Goal: Check status: Check status

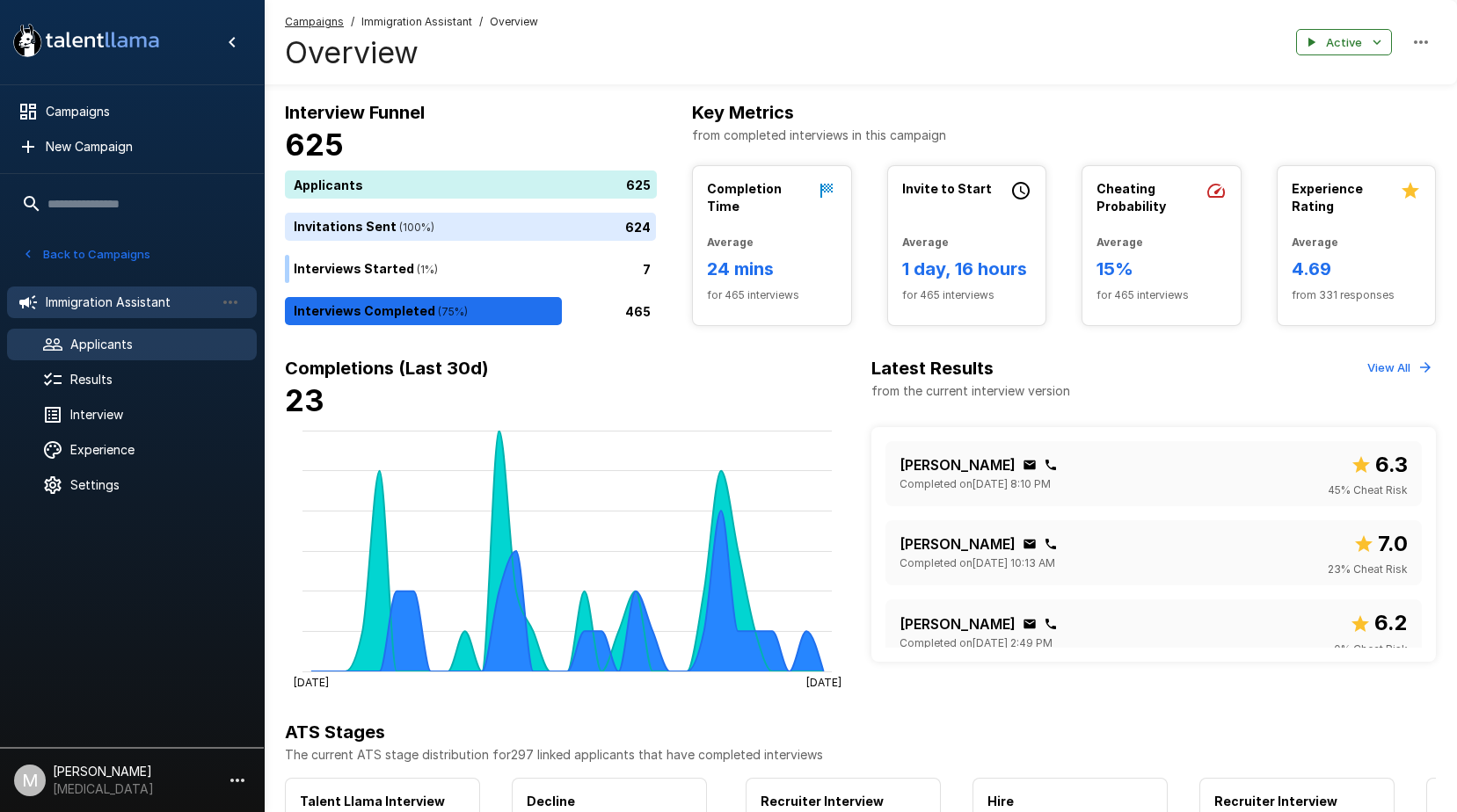
click at [108, 343] on span "Applicants" at bounding box center [156, 345] width 172 height 18
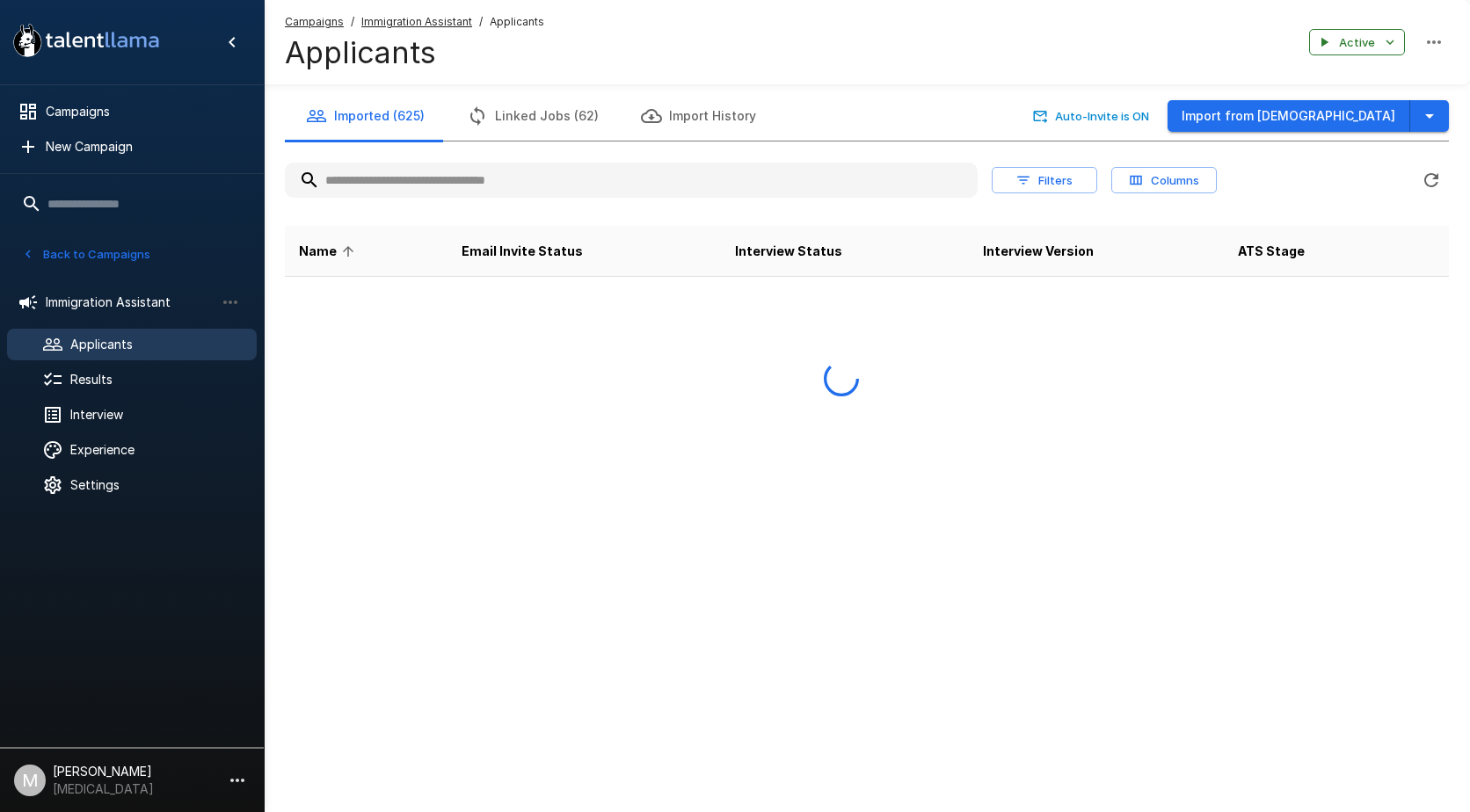
click at [459, 182] on input "text" at bounding box center [630, 180] width 692 height 32
type input "****"
click at [317, 21] on u "Campaigns" at bounding box center [314, 21] width 59 height 13
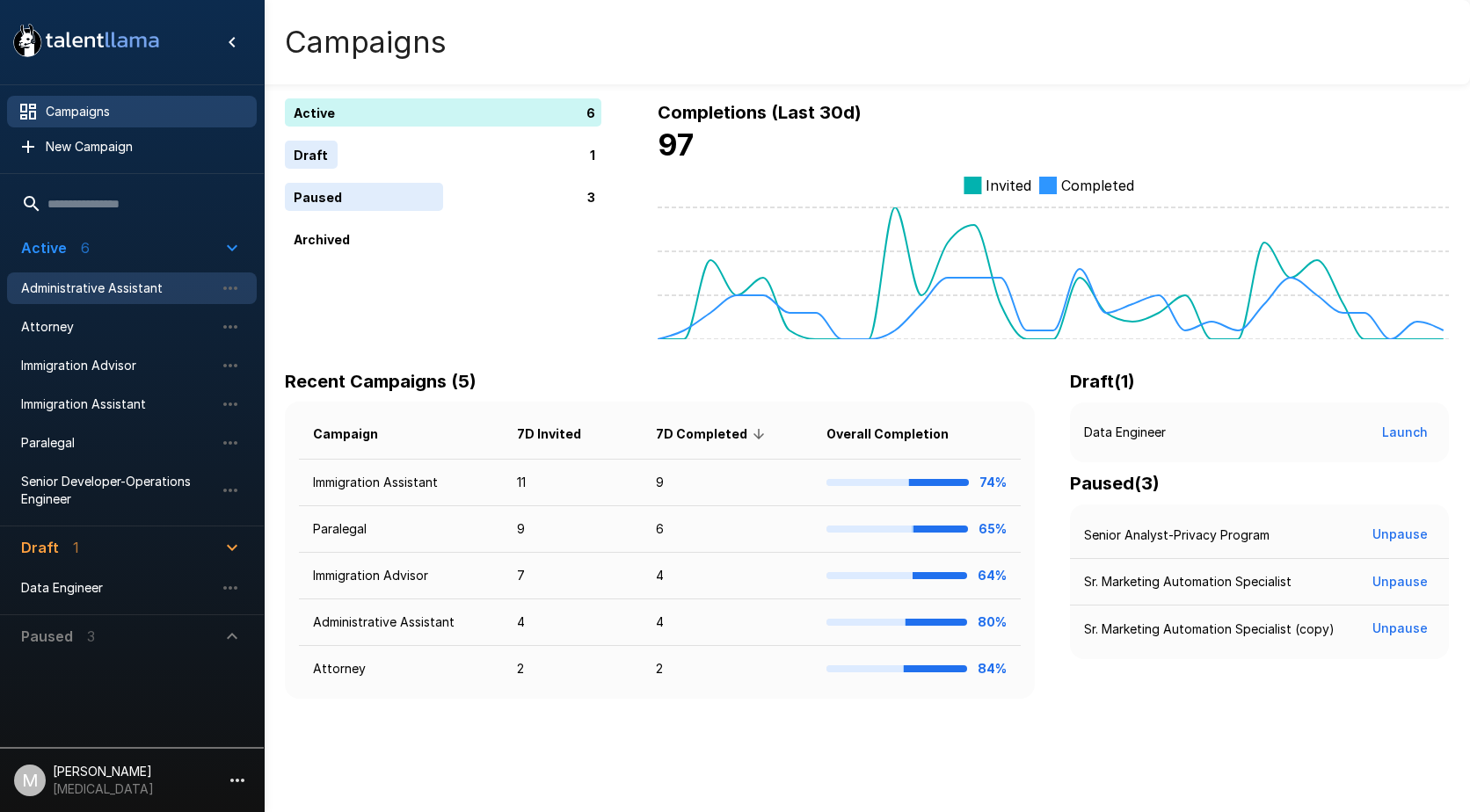
click at [104, 288] on span "Administrative Assistant" at bounding box center [118, 288] width 193 height 18
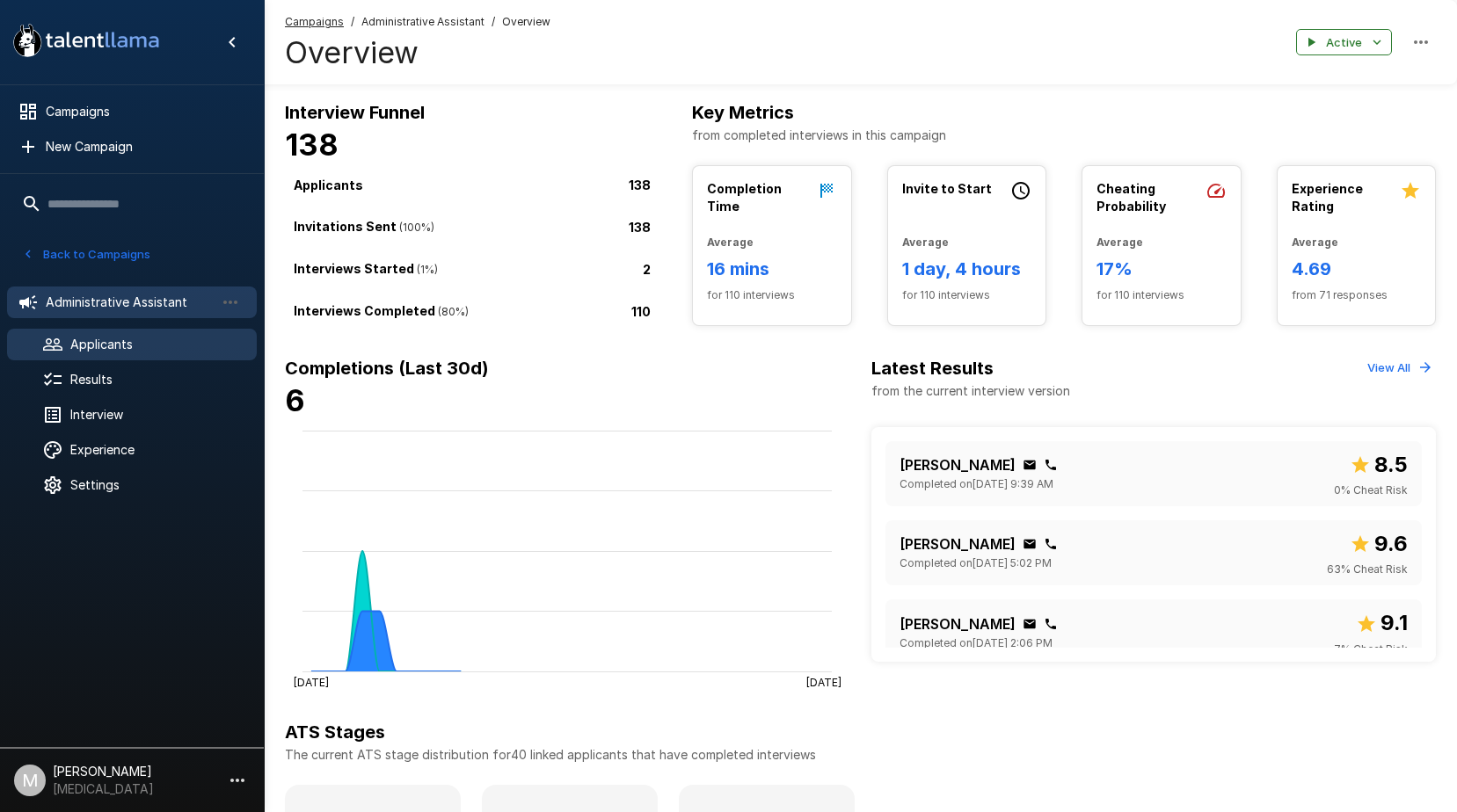
click at [107, 335] on div "Applicants" at bounding box center [132, 345] width 250 height 32
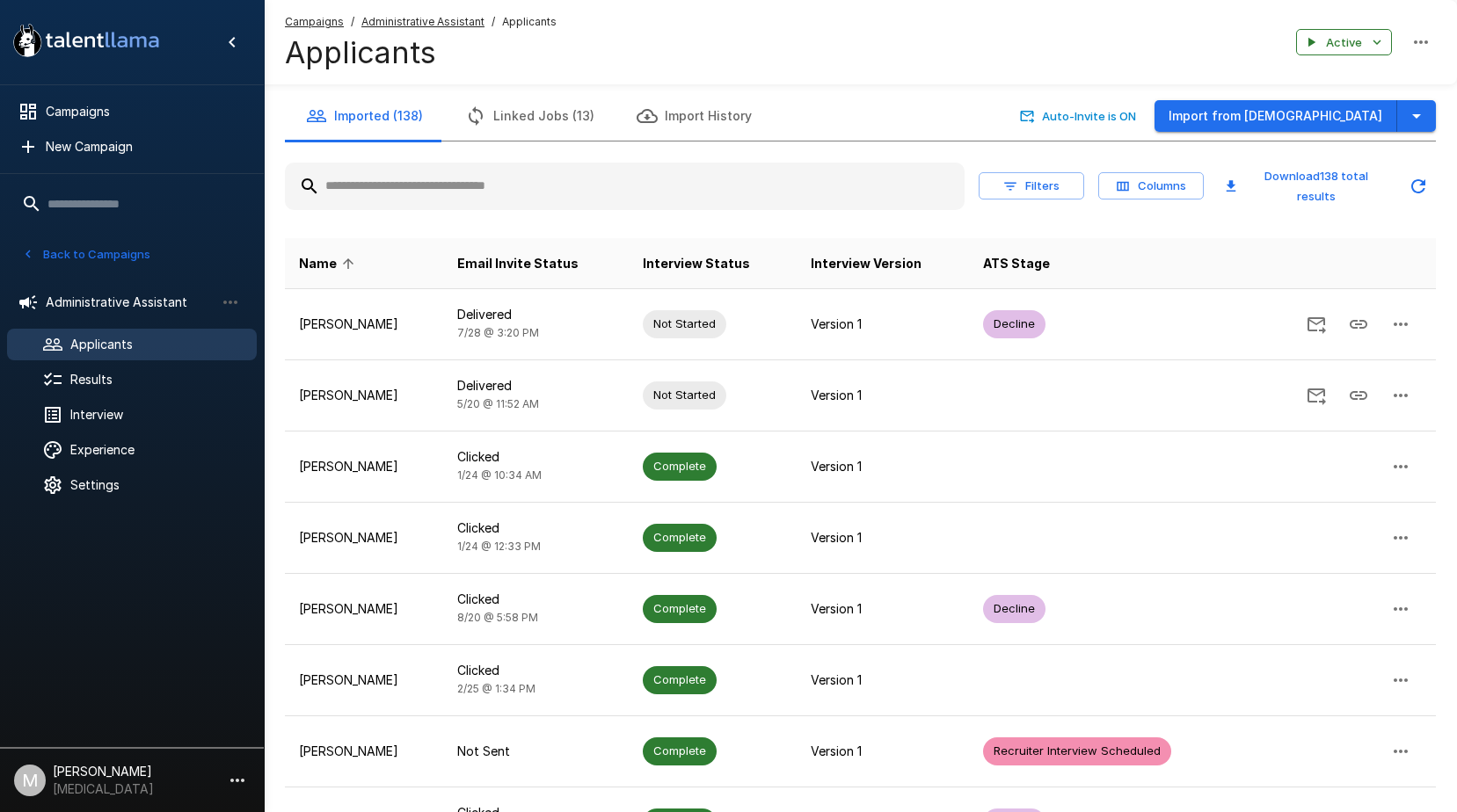
click at [445, 186] on input "text" at bounding box center [624, 186] width 679 height 32
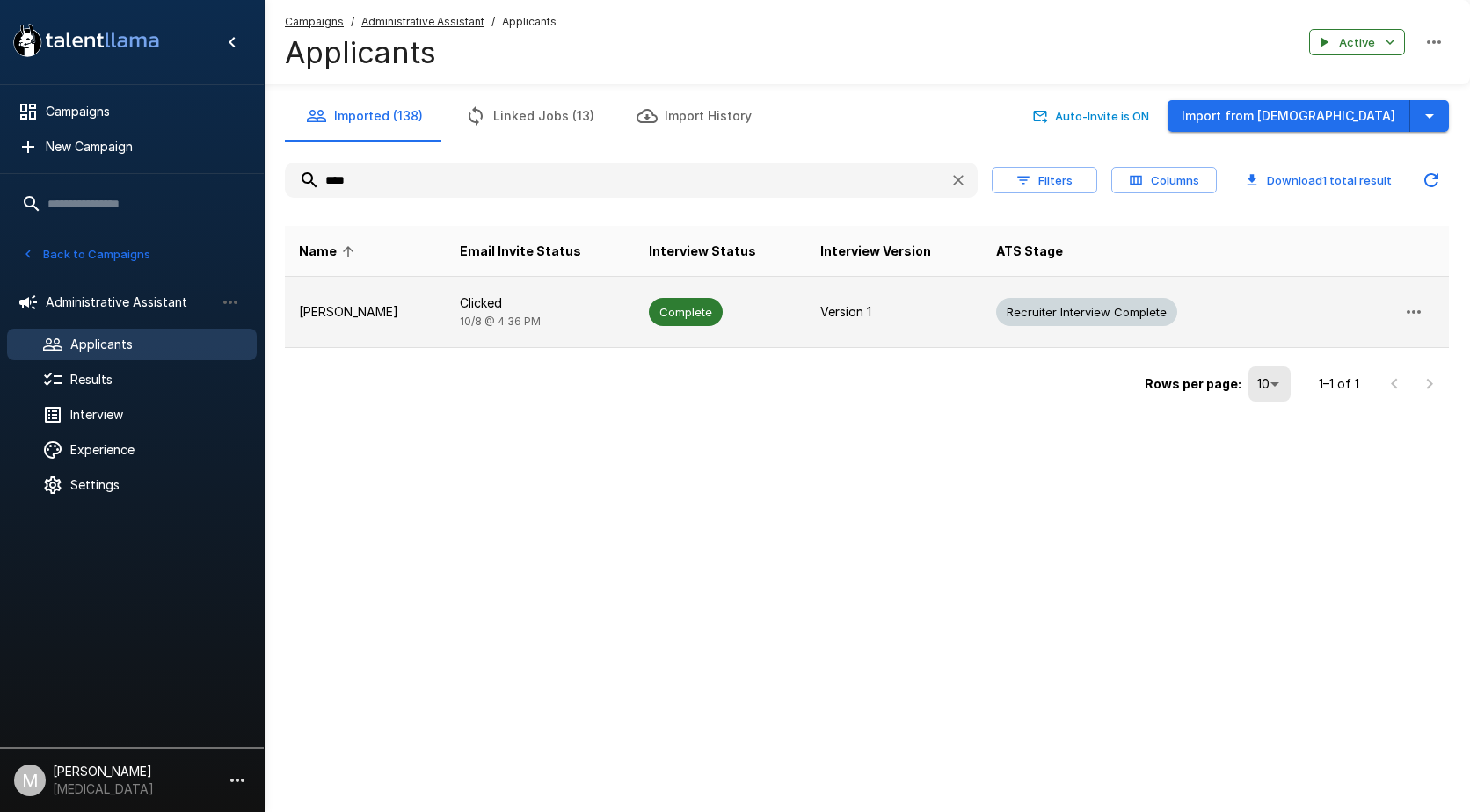
type input "****"
click at [371, 301] on td "[PERSON_NAME]" at bounding box center [364, 312] width 160 height 71
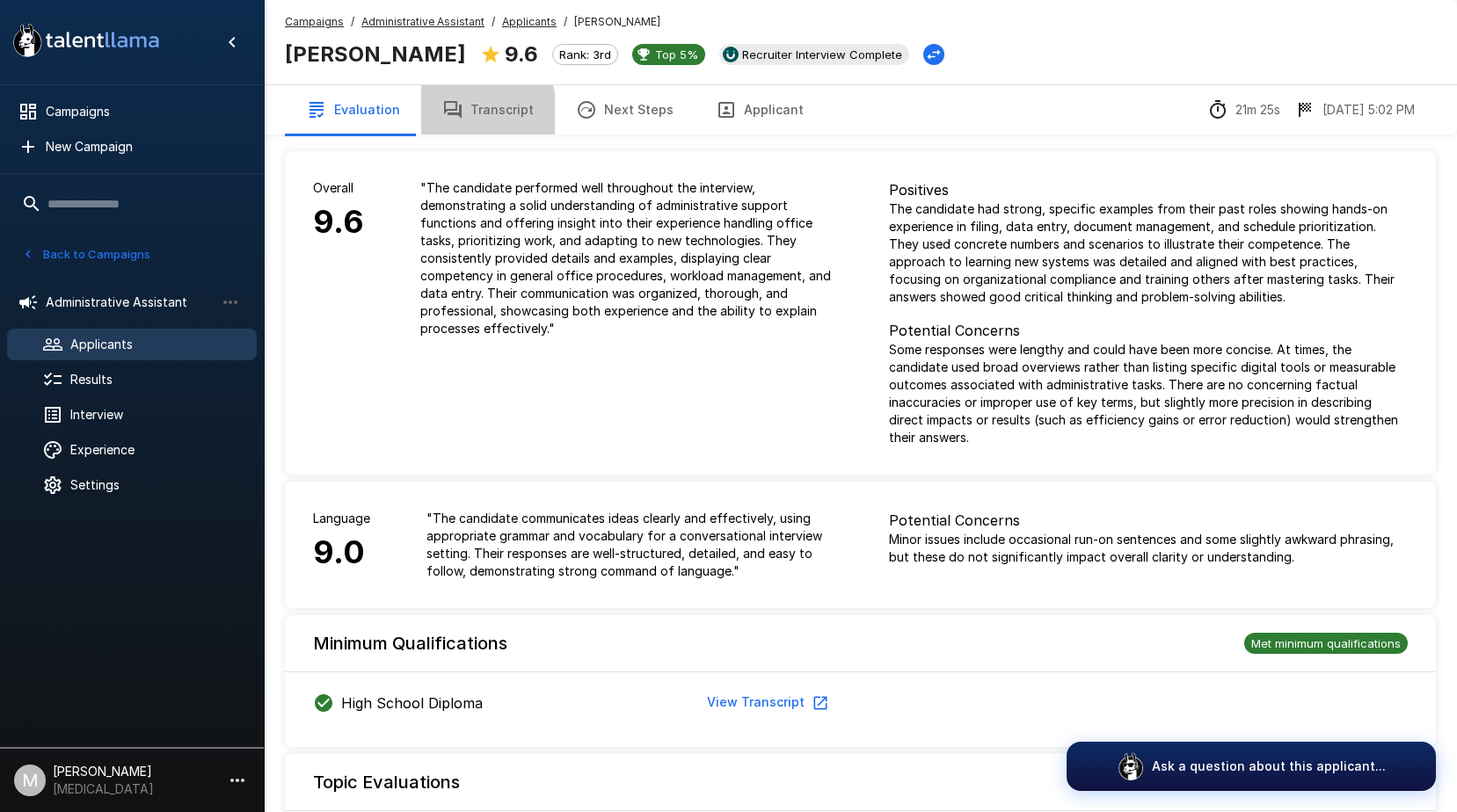
click at [463, 116] on button "Transcript" at bounding box center [488, 110] width 134 height 50
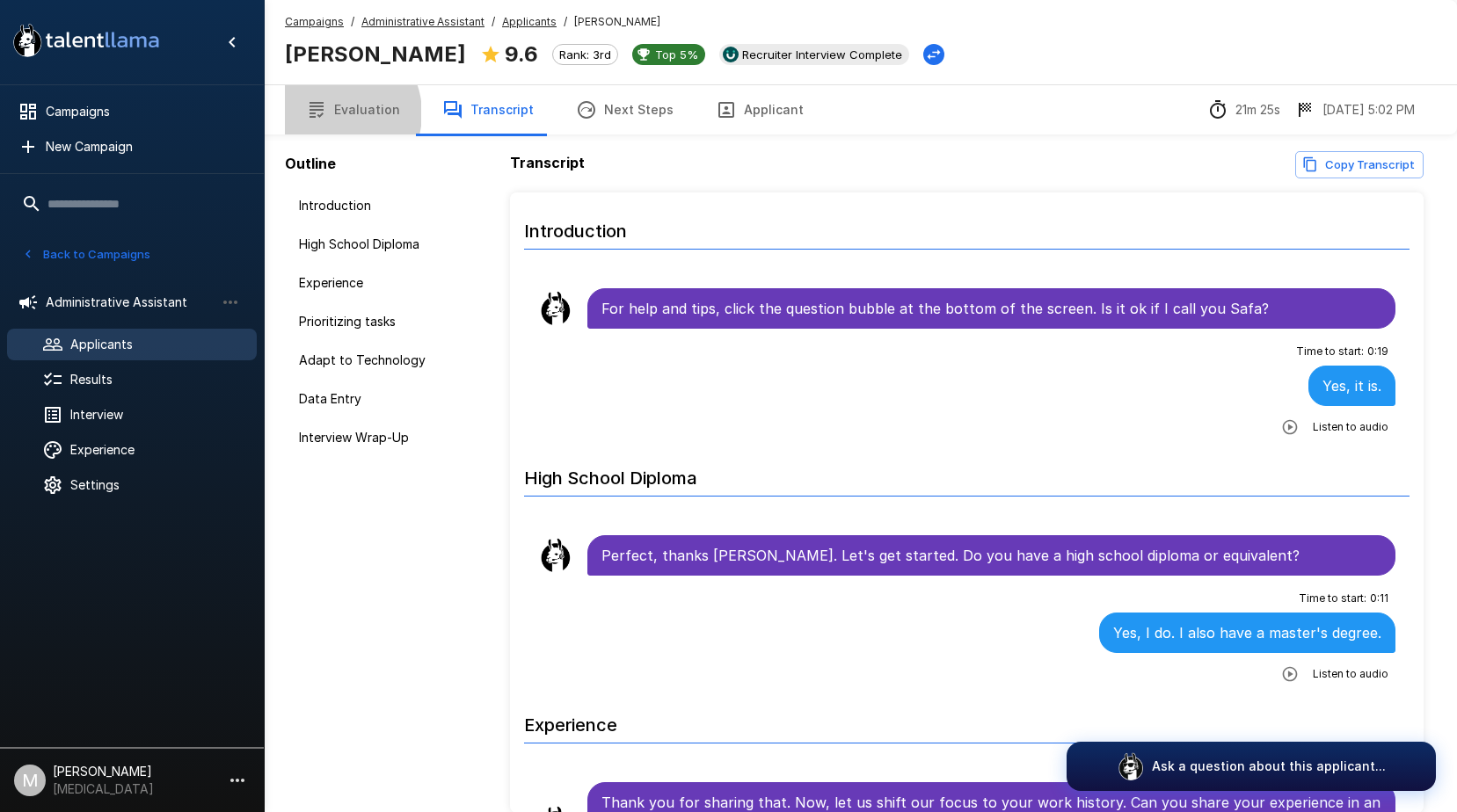
click at [335, 113] on button "Evaluation" at bounding box center [353, 110] width 137 height 50
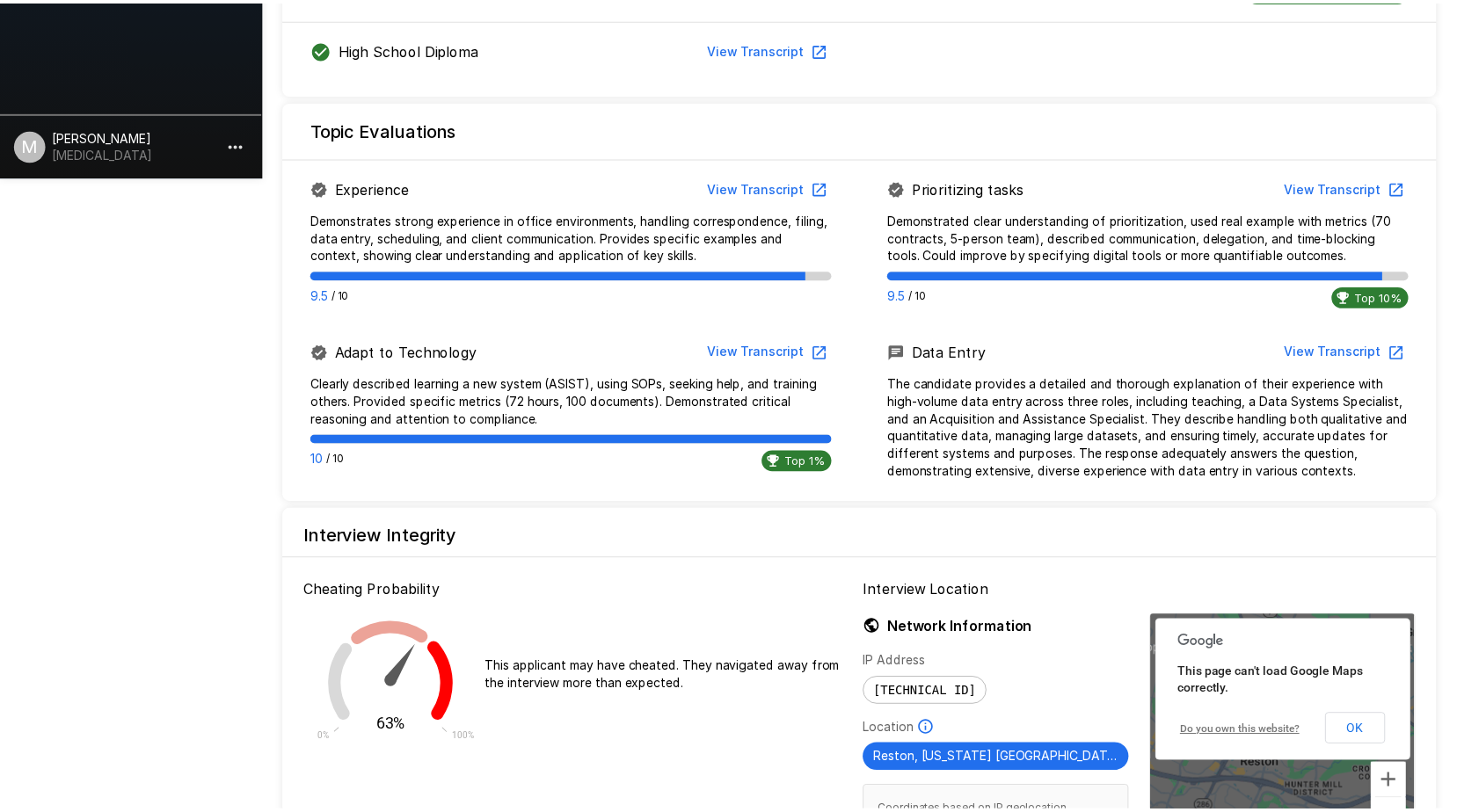
scroll to position [816, 0]
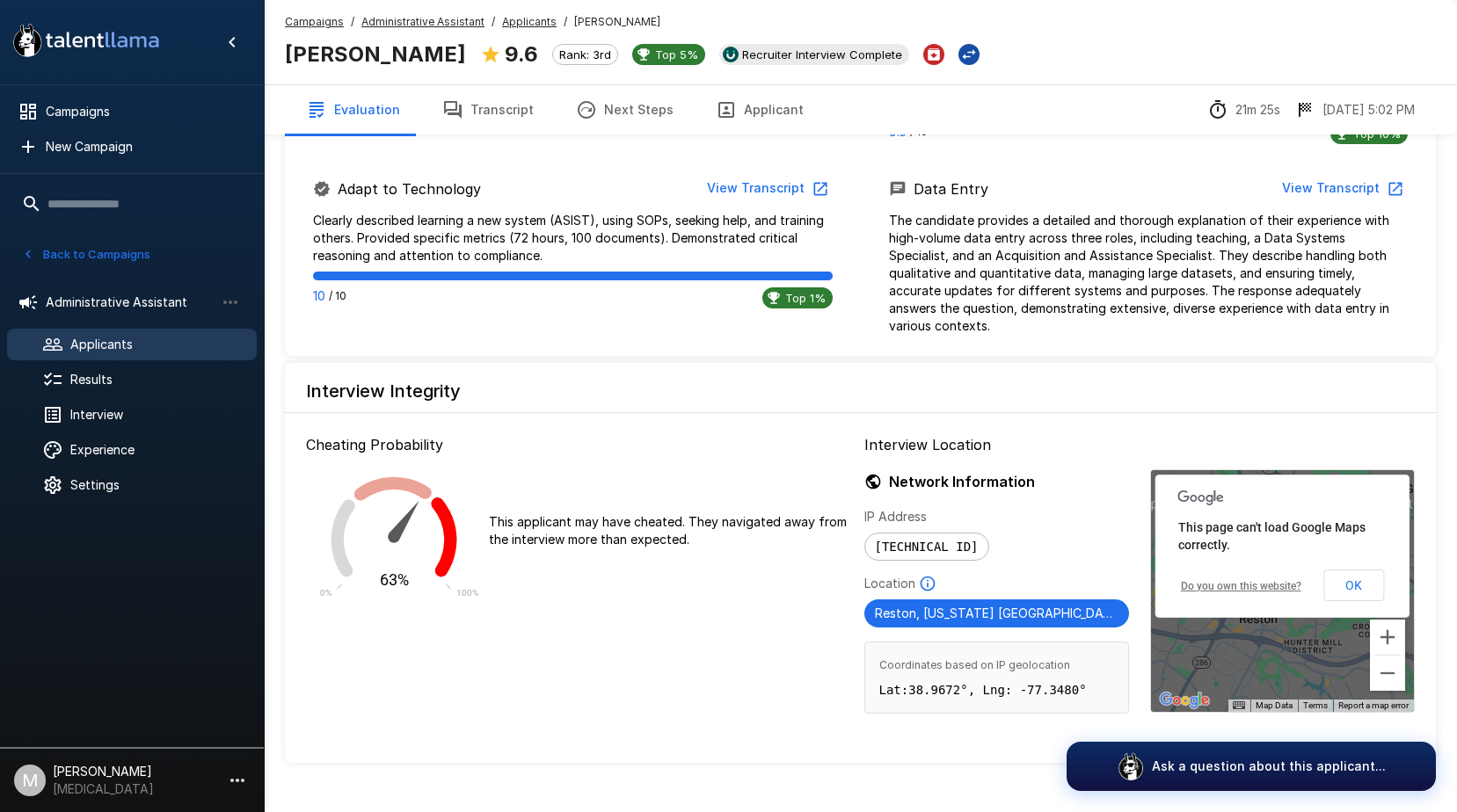
click at [623, 113] on button "Next Steps" at bounding box center [625, 110] width 140 height 50
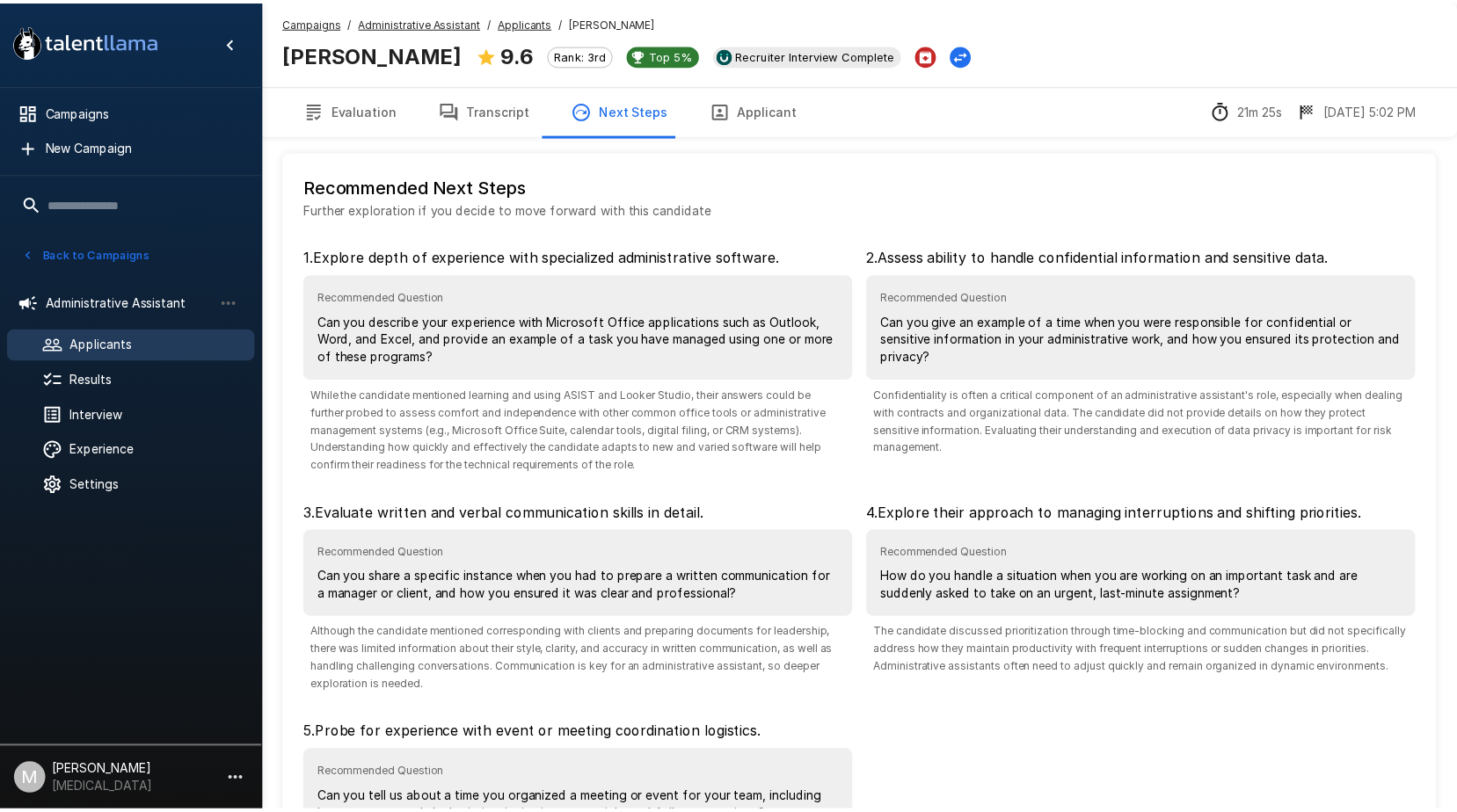
scroll to position [192, 0]
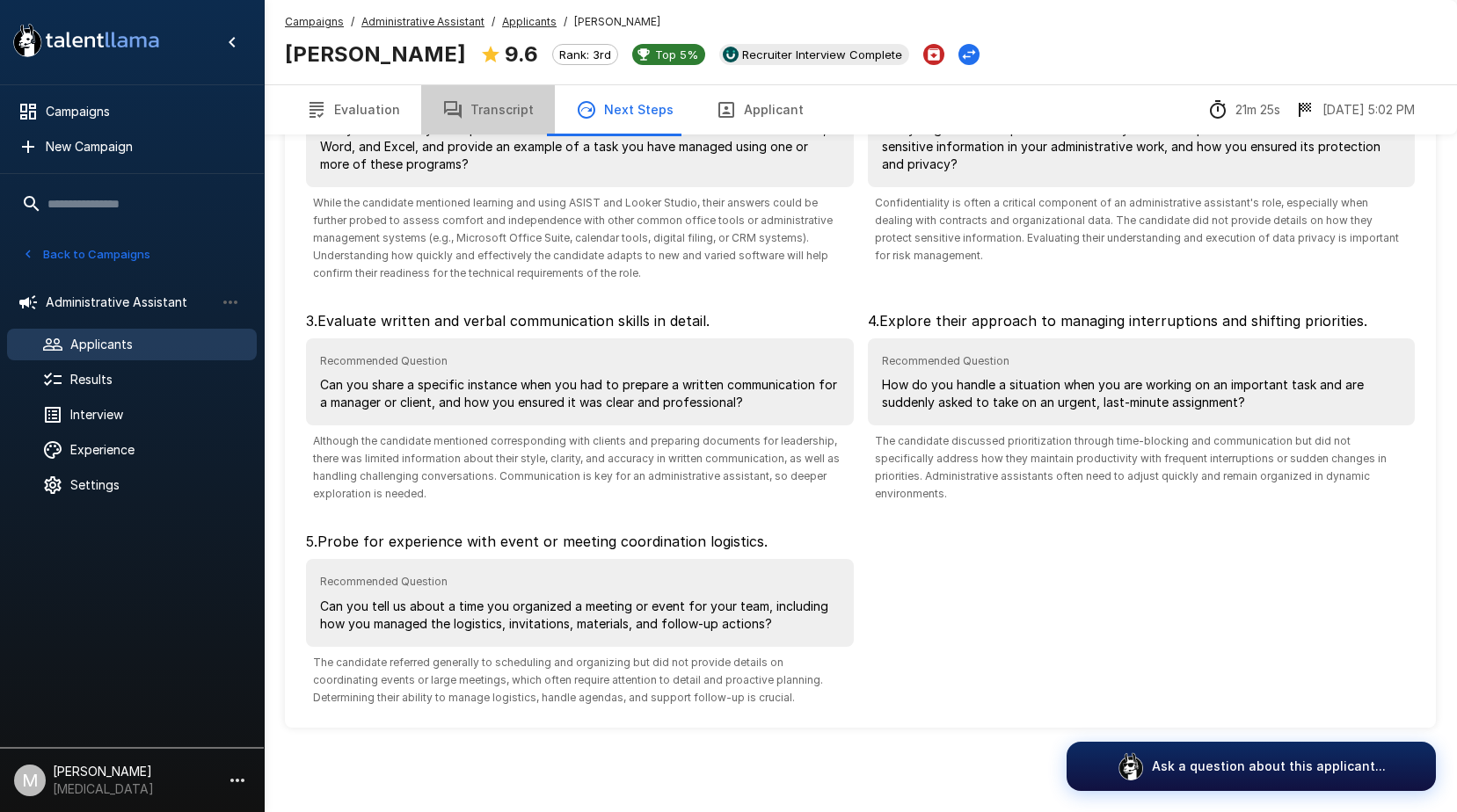
click at [487, 125] on button "Transcript" at bounding box center [488, 110] width 134 height 50
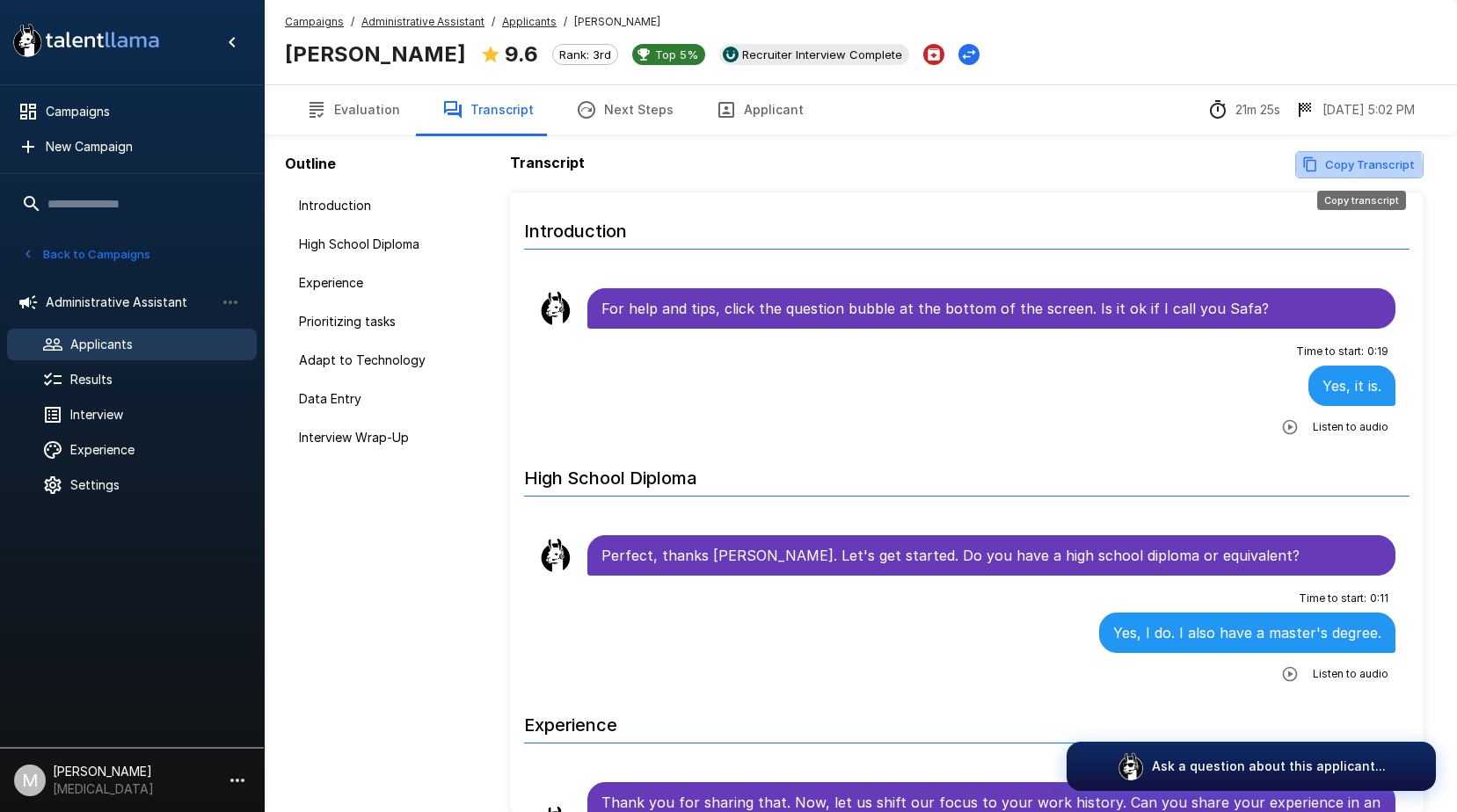
click at [1337, 168] on button "Copy Transcript" at bounding box center [1359, 165] width 129 height 27
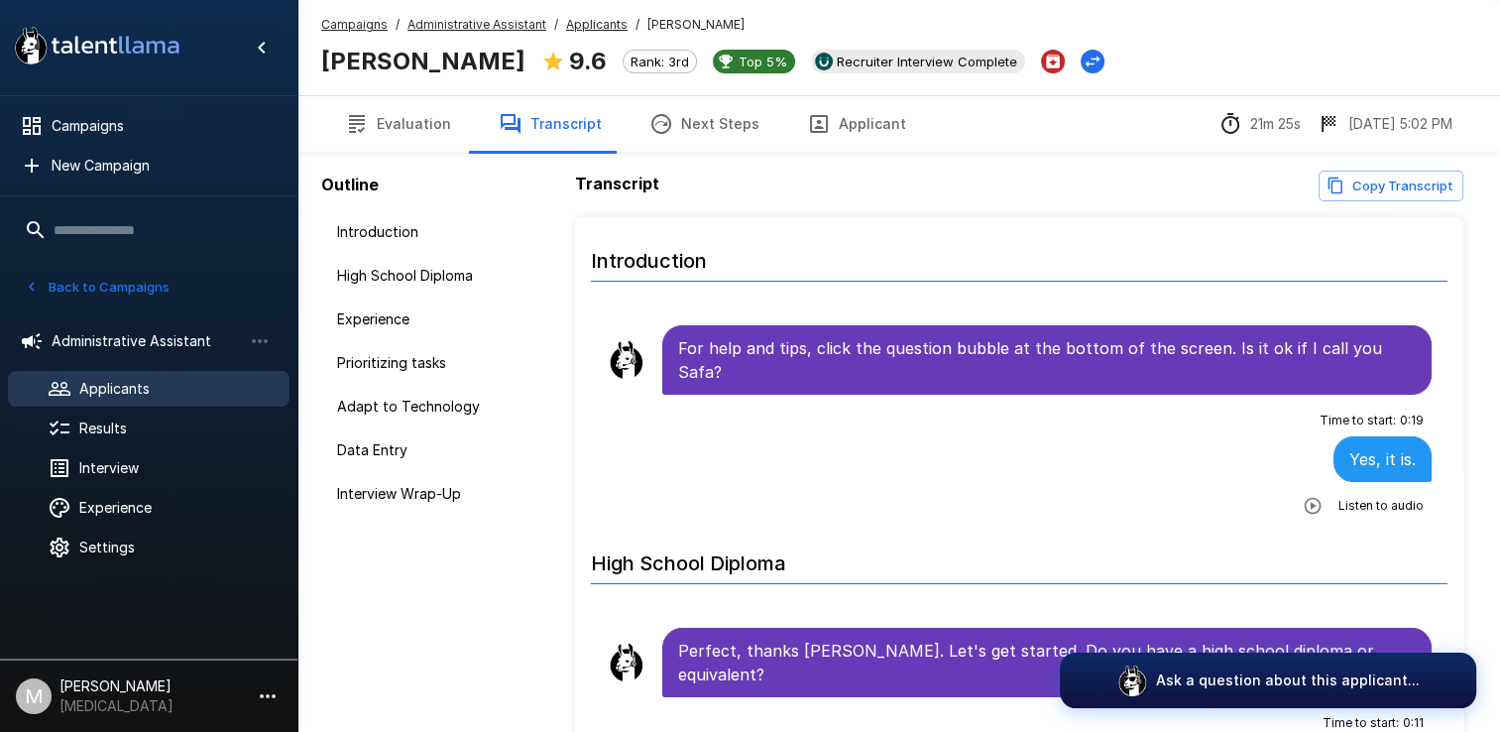
click at [361, 30] on u "Campaigns" at bounding box center [354, 24] width 66 height 15
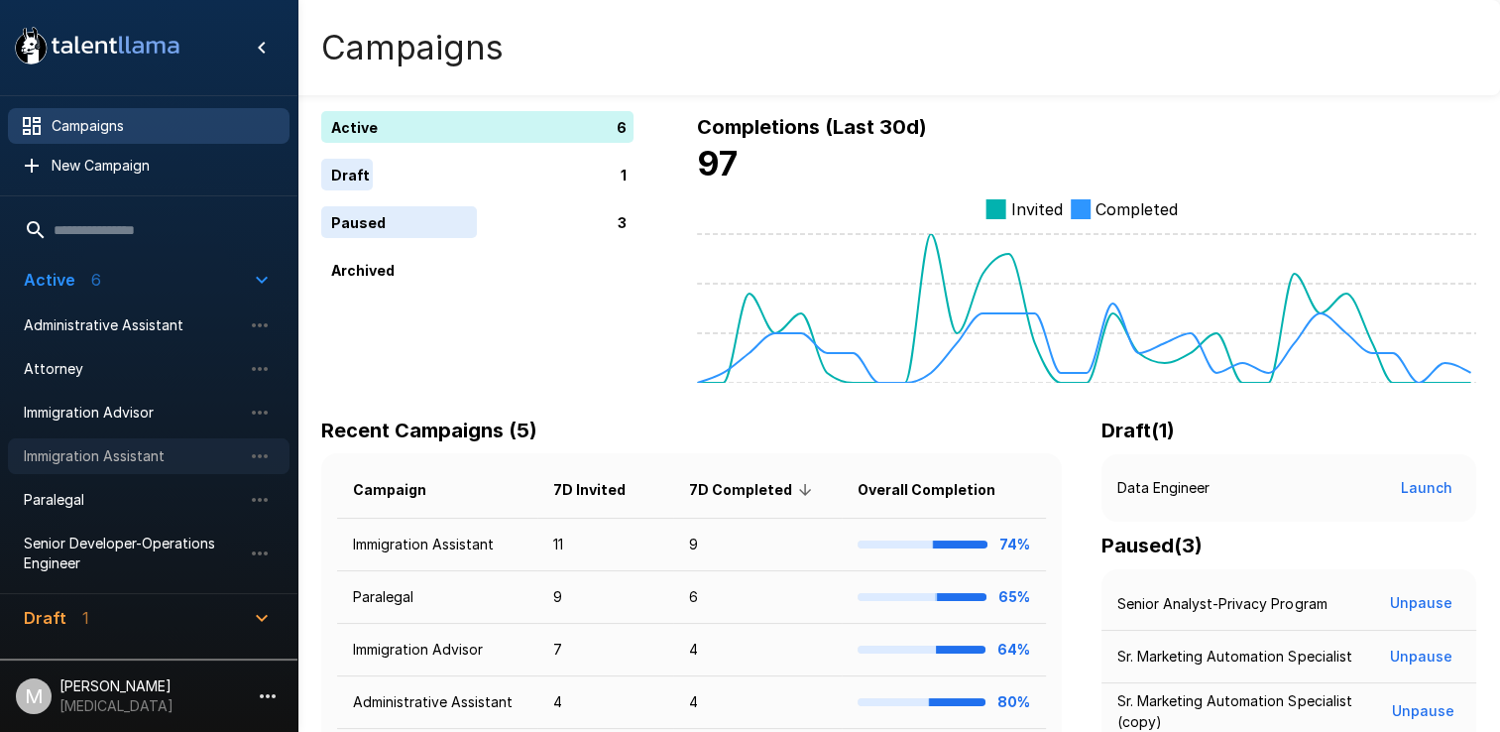
click at [103, 461] on span "Immigration Assistant" at bounding box center [133, 456] width 218 height 20
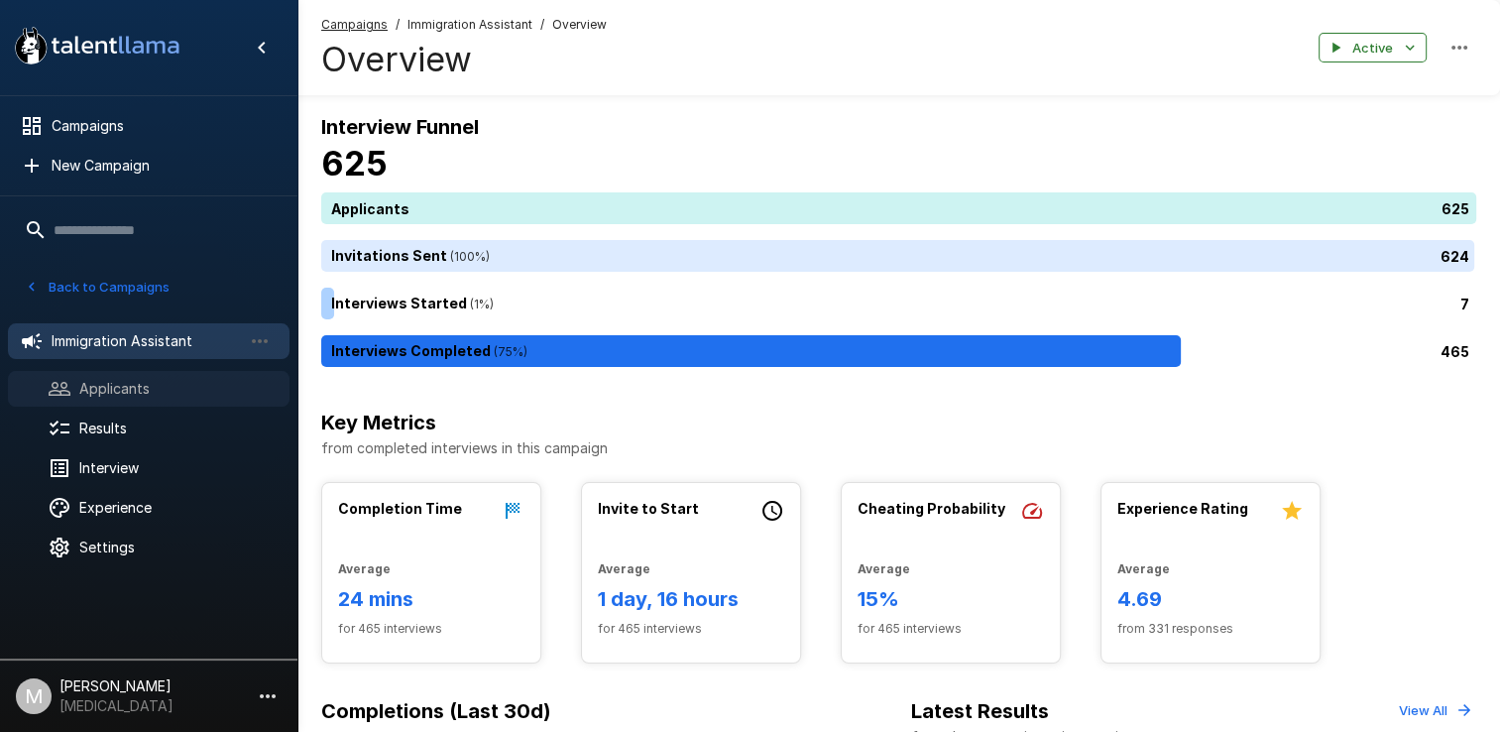
drag, startPoint x: 180, startPoint y: 387, endPoint x: 163, endPoint y: 378, distance: 20.0
click at [180, 387] on span "Applicants" at bounding box center [176, 389] width 194 height 20
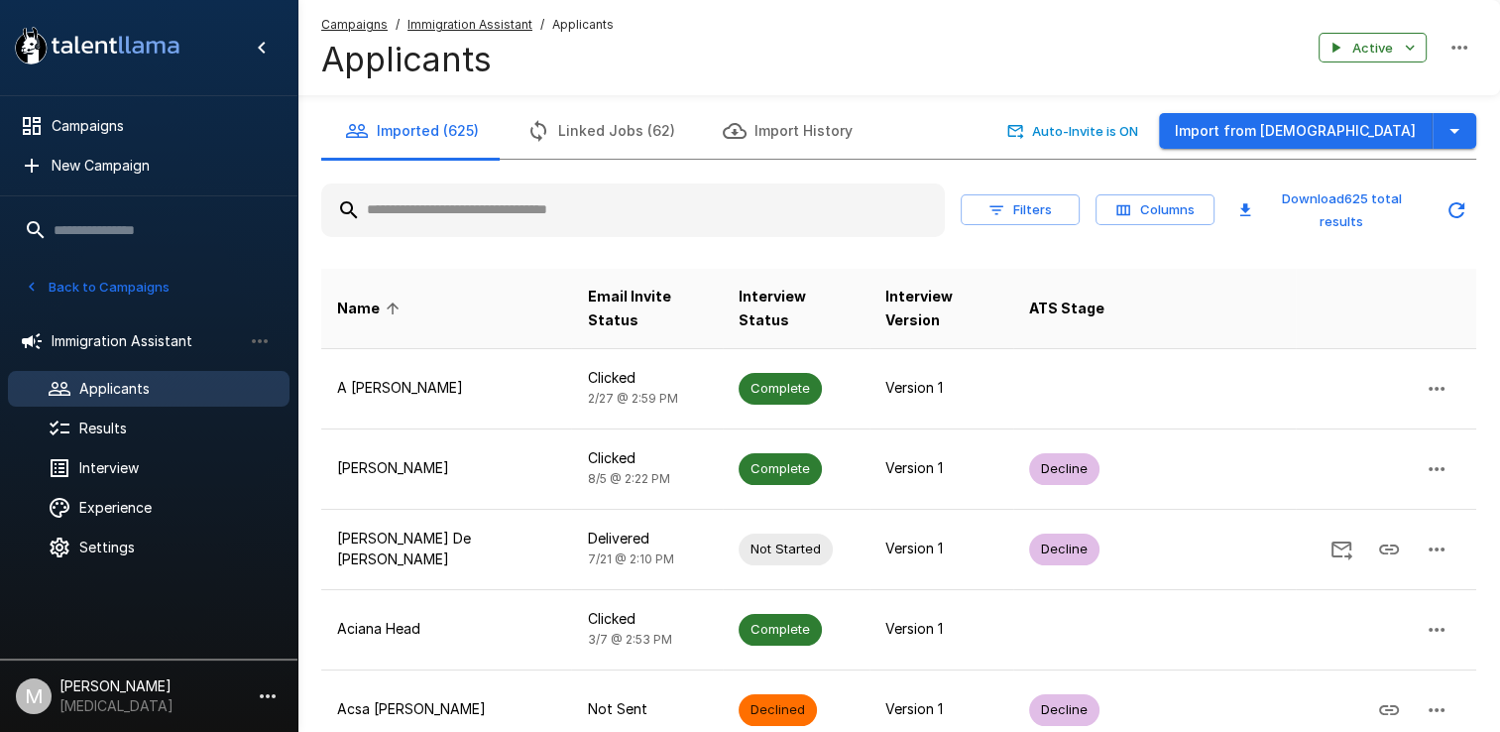
click at [491, 200] on input "text" at bounding box center [633, 210] width 624 height 36
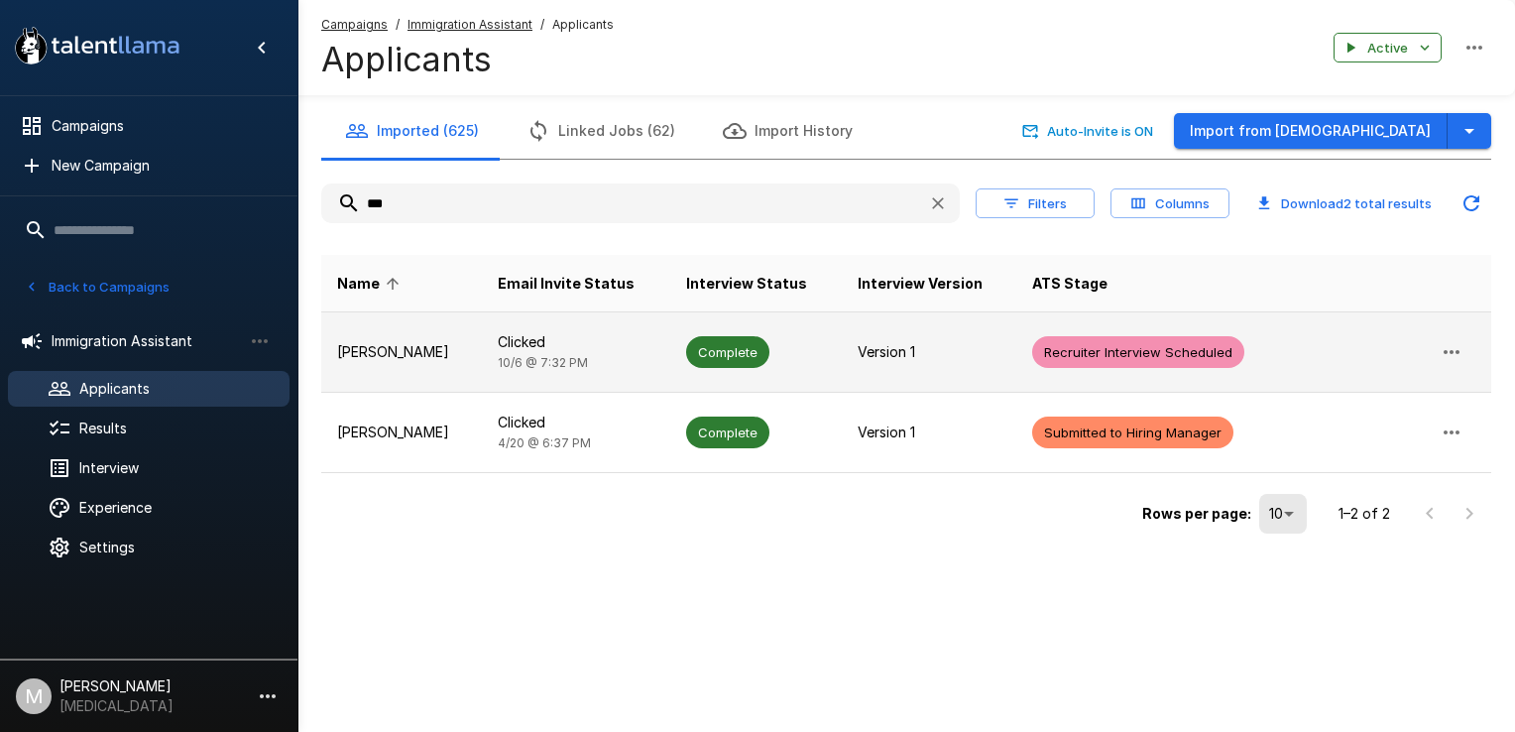
type input "***"
click at [498, 339] on p "Clicked" at bounding box center [576, 342] width 157 height 20
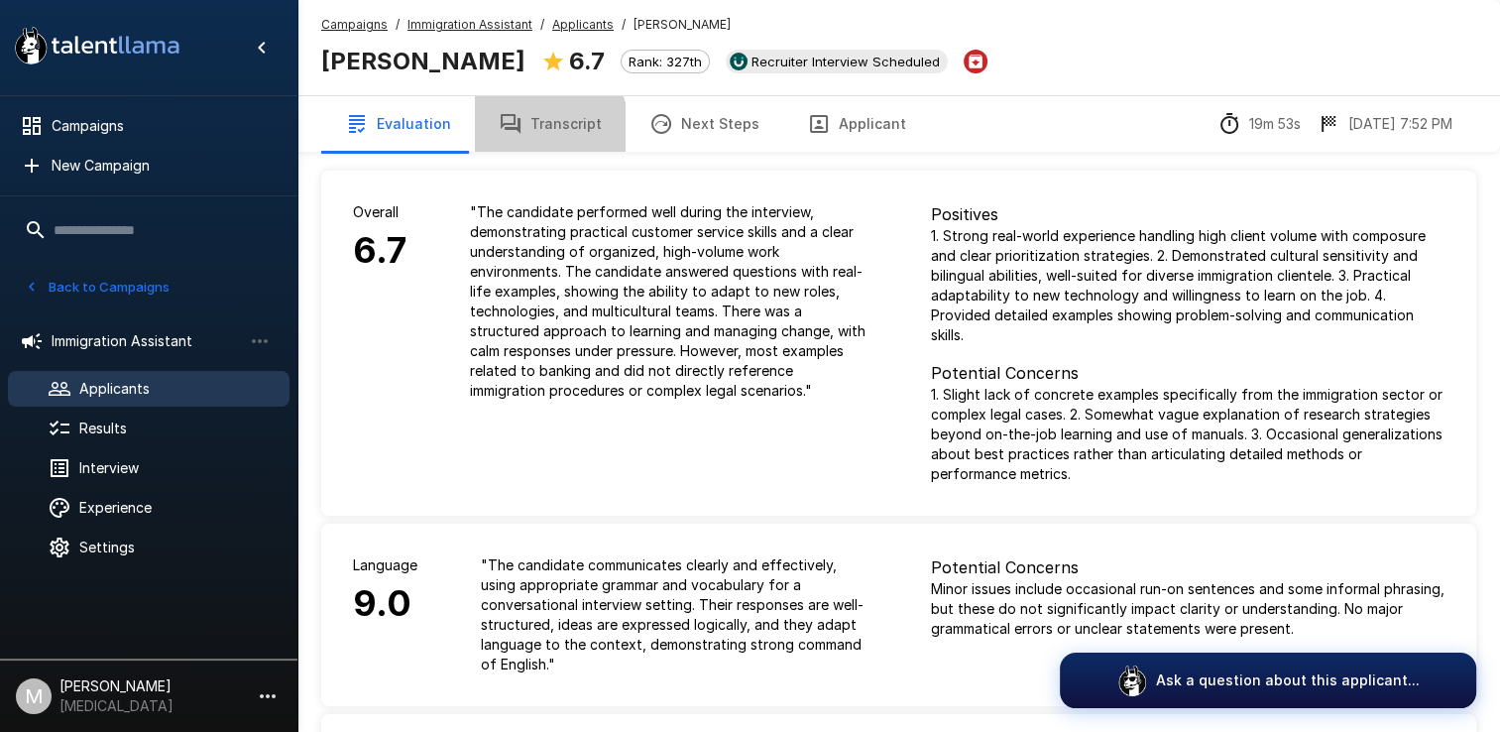
click at [536, 129] on button "Transcript" at bounding box center [550, 124] width 151 height 56
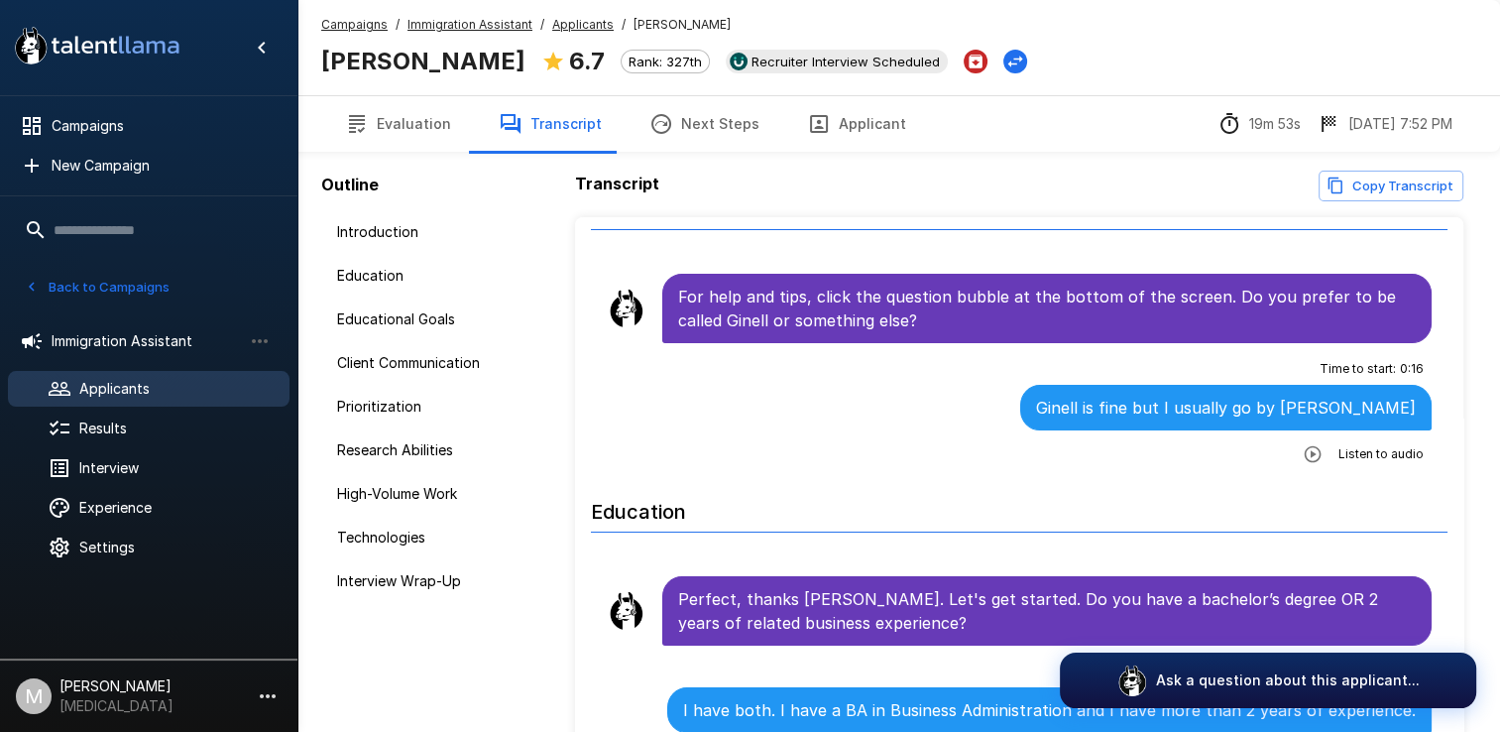
scroll to position [19, 0]
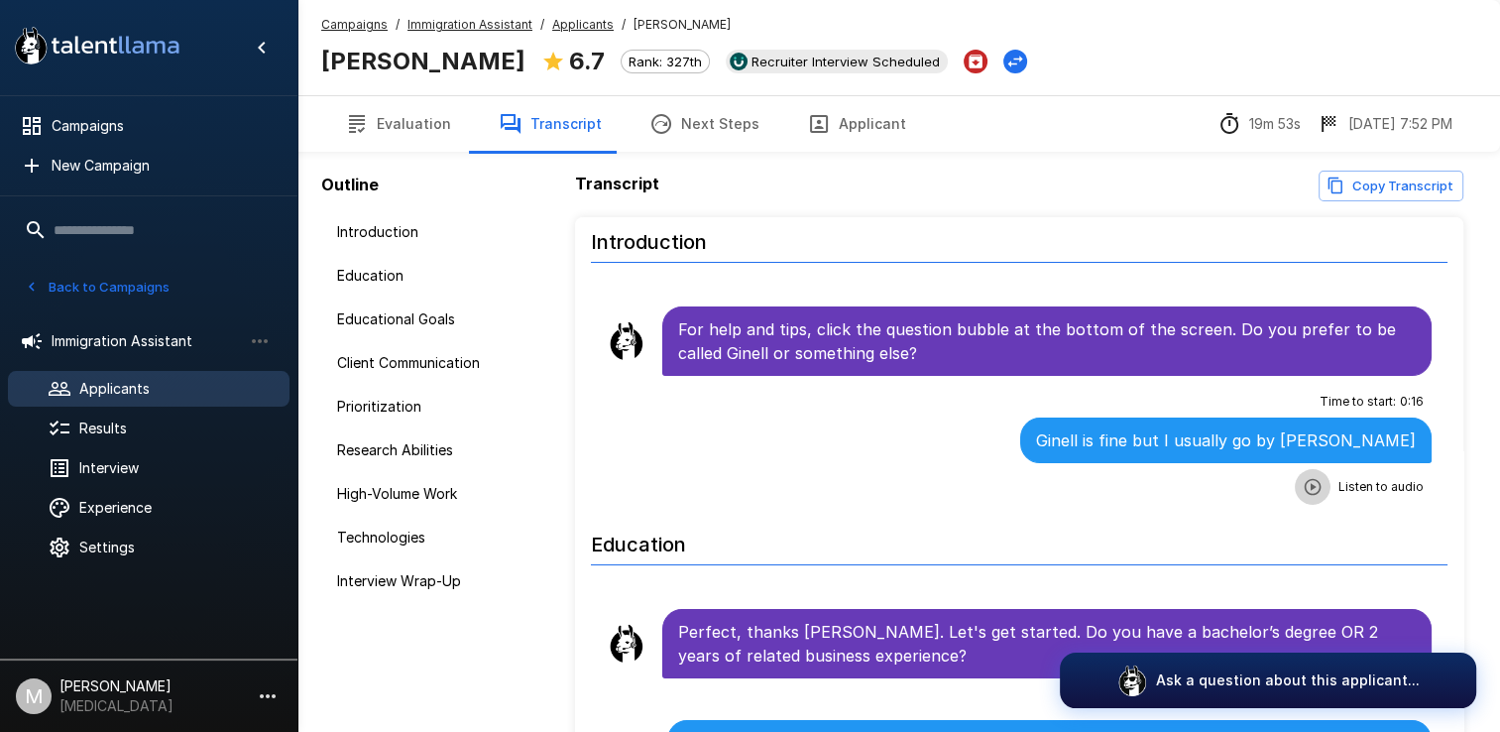
click at [1305, 482] on icon "button" at bounding box center [1313, 486] width 17 height 17
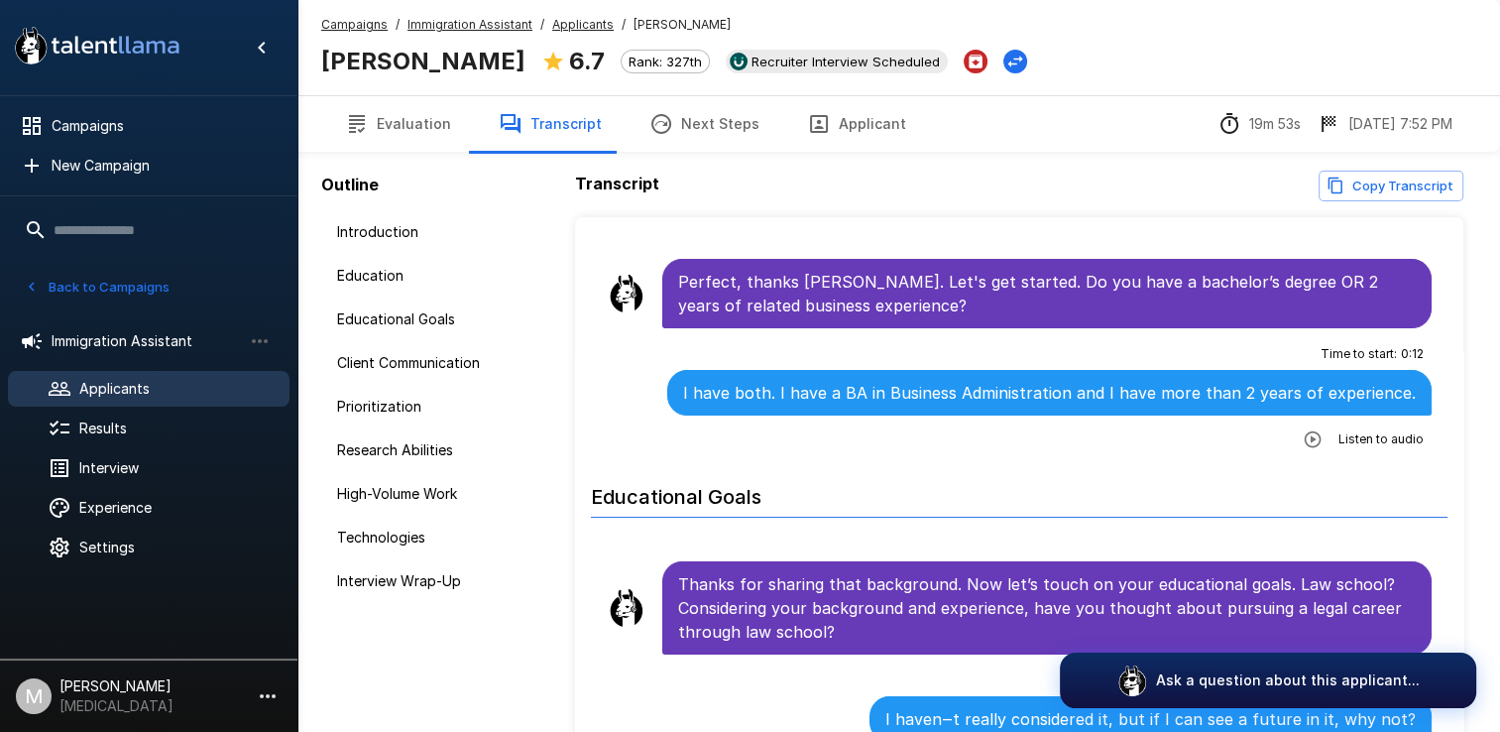
scroll to position [369, 0]
click at [1038, 82] on div "Campaigns / Immigration Assistant / Applicants / [PERSON_NAME] [PERSON_NAME] 6.…" at bounding box center [898, 47] width 1203 height 95
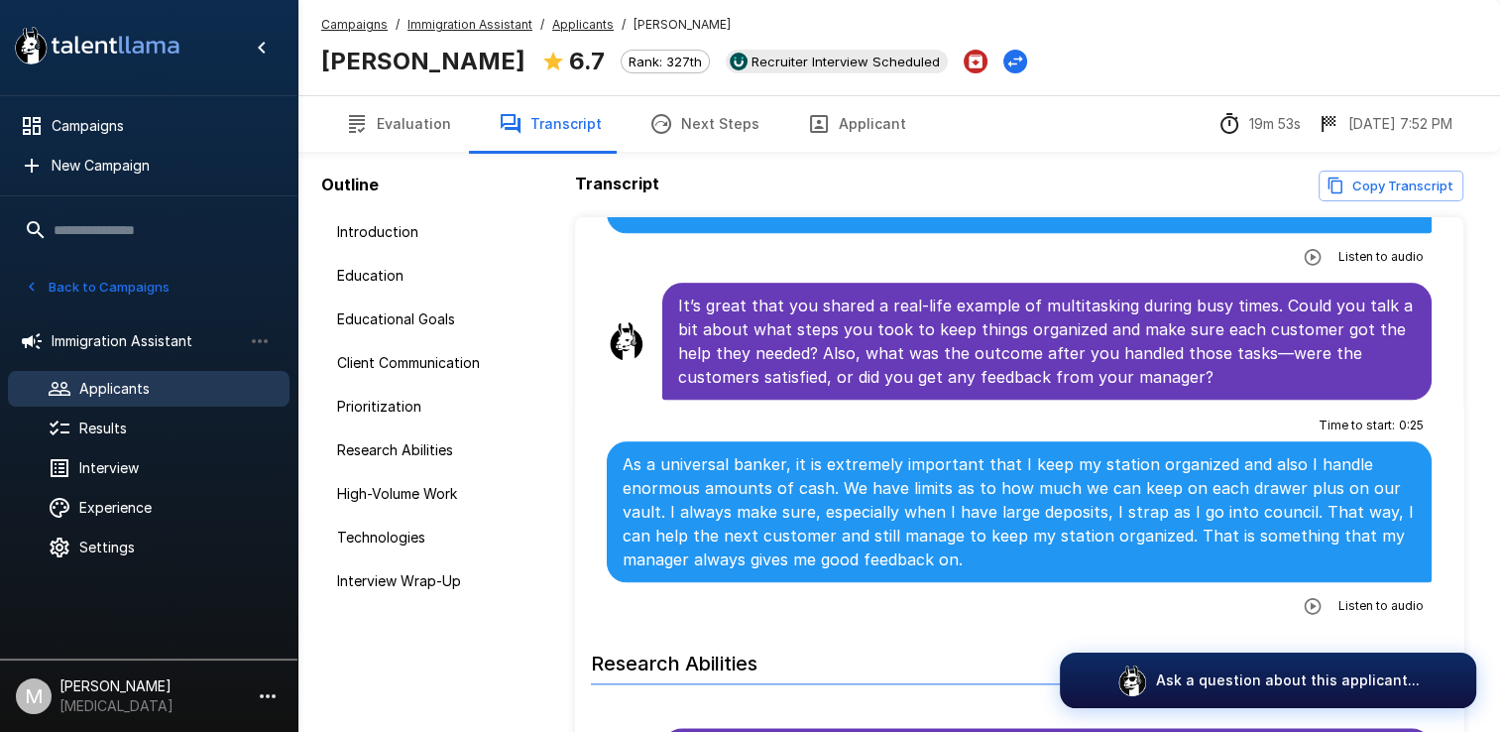
scroll to position [2886, 0]
